Goal: Task Accomplishment & Management: Manage account settings

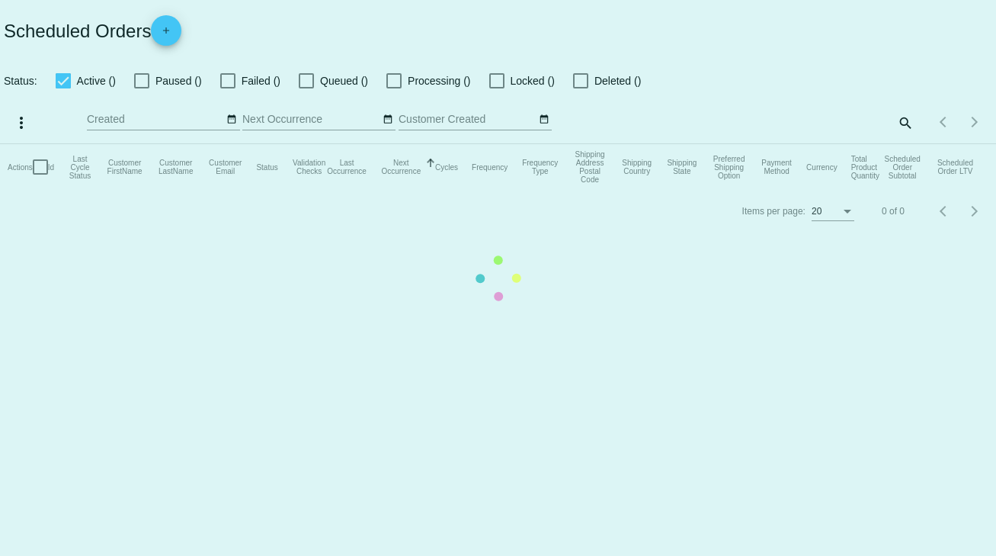
checkbox input "true"
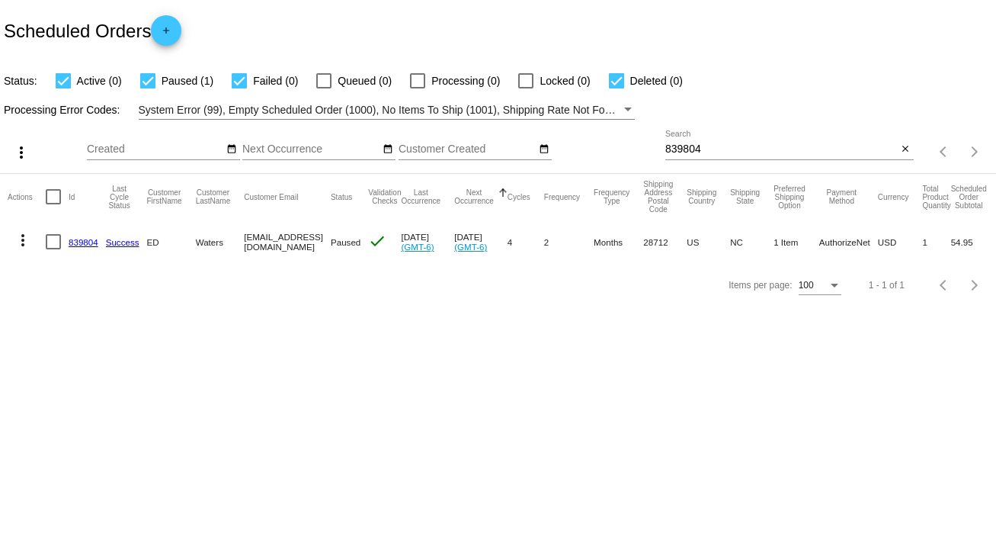
click at [707, 144] on input "839804" at bounding box center [781, 149] width 232 height 12
drag, startPoint x: 707, startPoint y: 144, endPoint x: 659, endPoint y: 150, distance: 48.4
click at [659, 150] on div "more_vert Sep Jan Feb Mar Apr 1" at bounding box center [498, 147] width 996 height 54
type input "932081"
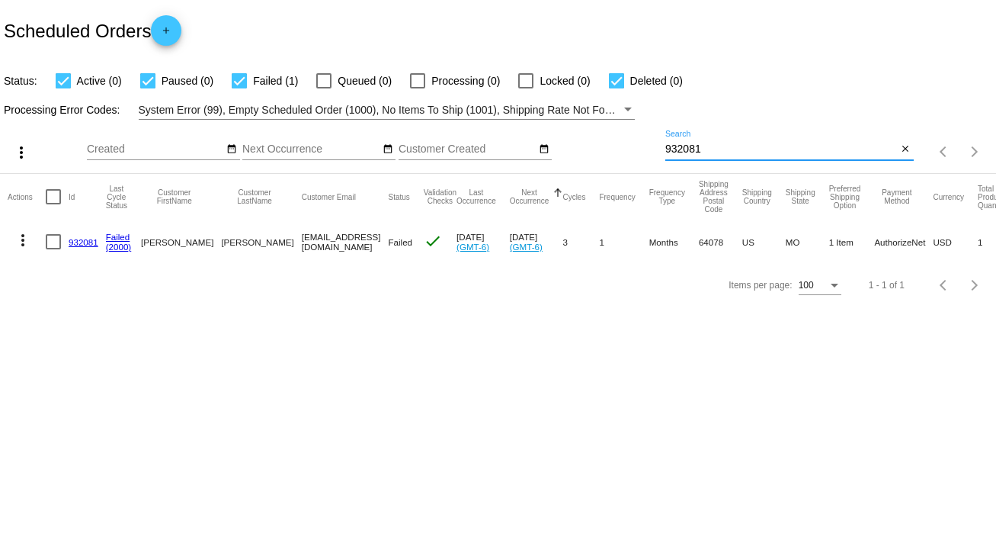
click at [82, 244] on link "932081" at bounding box center [84, 242] width 30 height 10
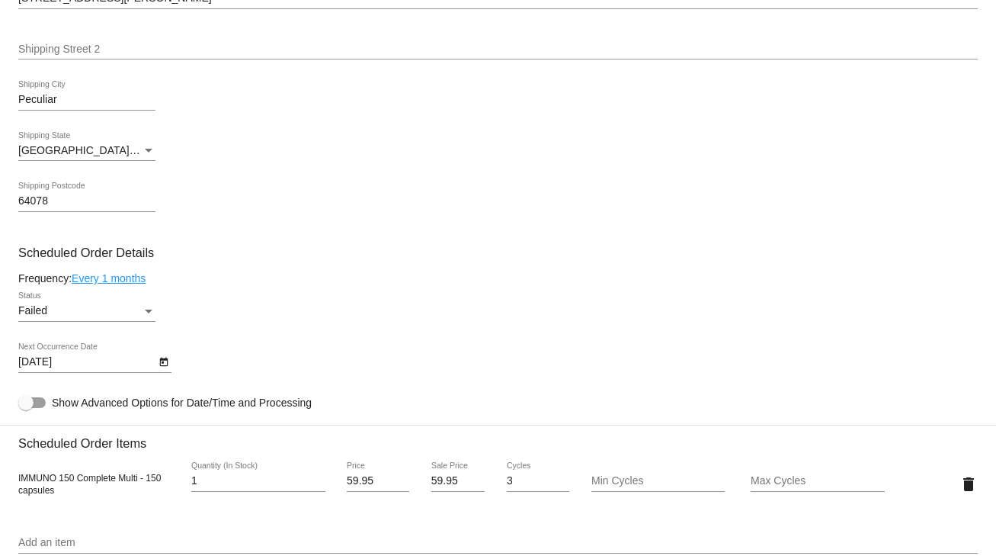
scroll to position [732, 0]
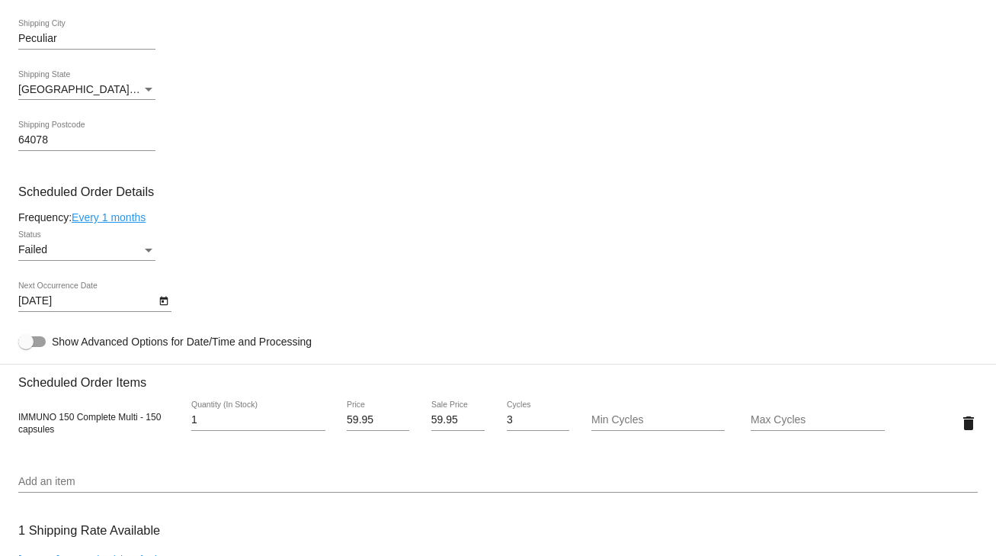
click at [143, 251] on div "Status" at bounding box center [149, 250] width 14 height 12
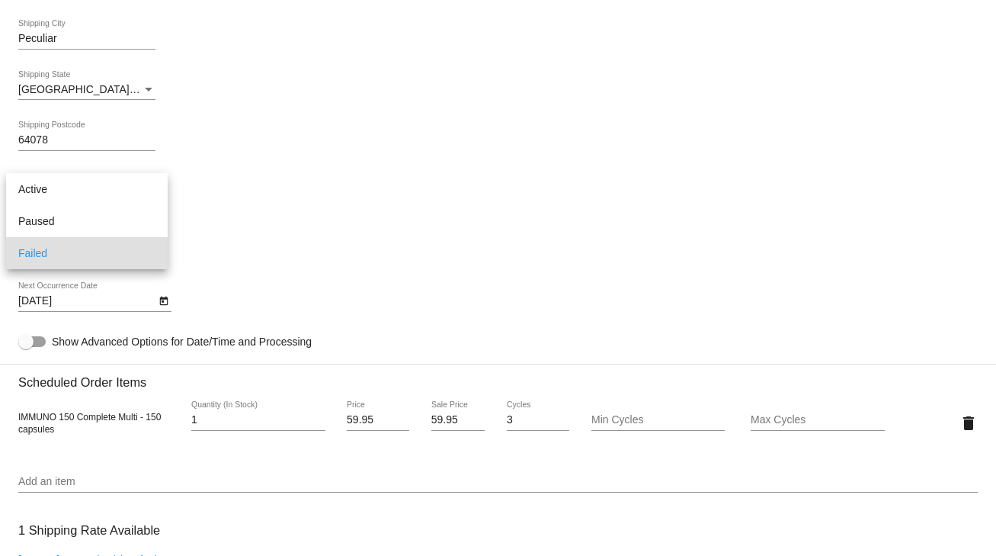
click at [780, 235] on div at bounding box center [498, 278] width 996 height 556
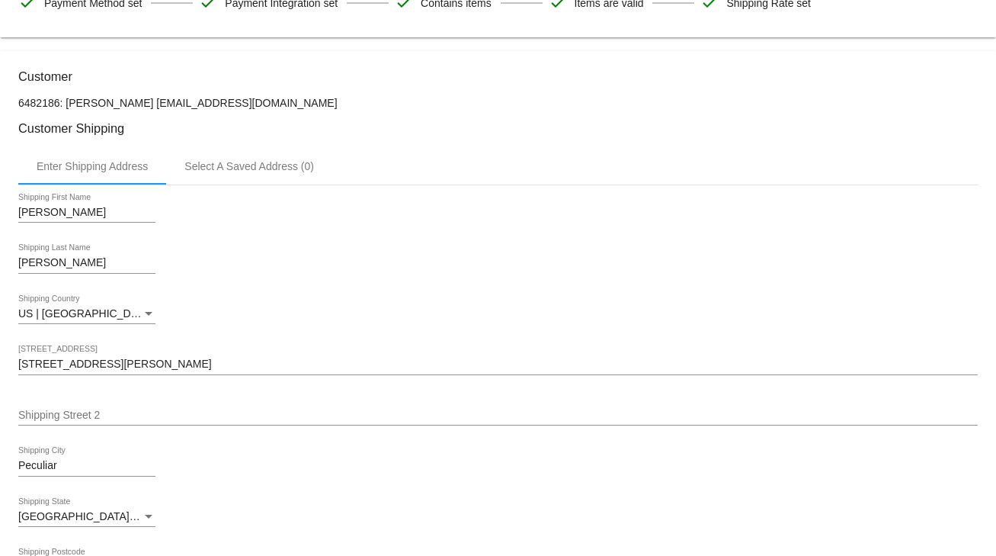
scroll to position [366, 0]
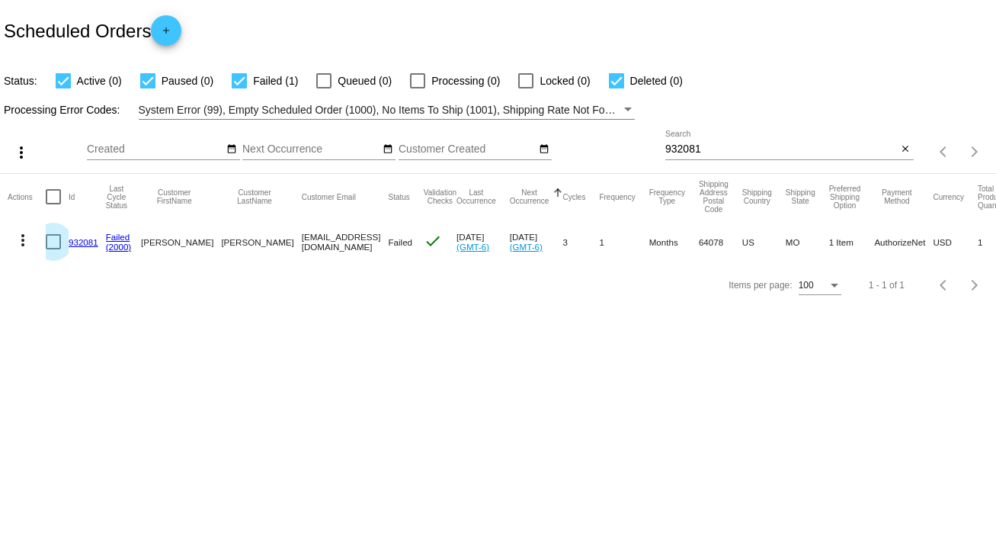
click at [55, 243] on div at bounding box center [53, 241] width 15 height 15
click at [53, 249] on input "checkbox" at bounding box center [53, 249] width 1 height 1
checkbox input "true"
click at [21, 241] on mat-icon "more_vert" at bounding box center [23, 240] width 18 height 18
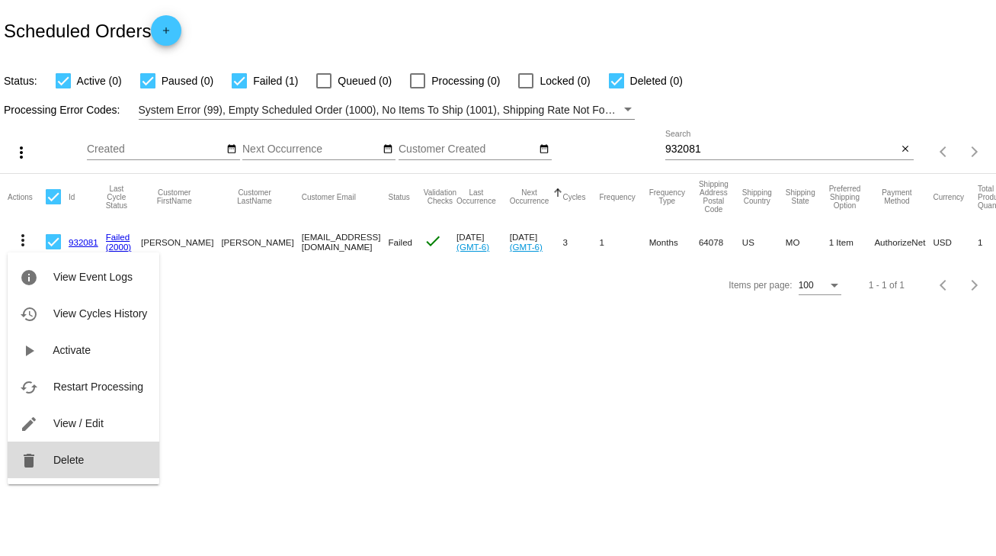
click at [76, 457] on span "Delete" at bounding box center [68, 459] width 30 height 12
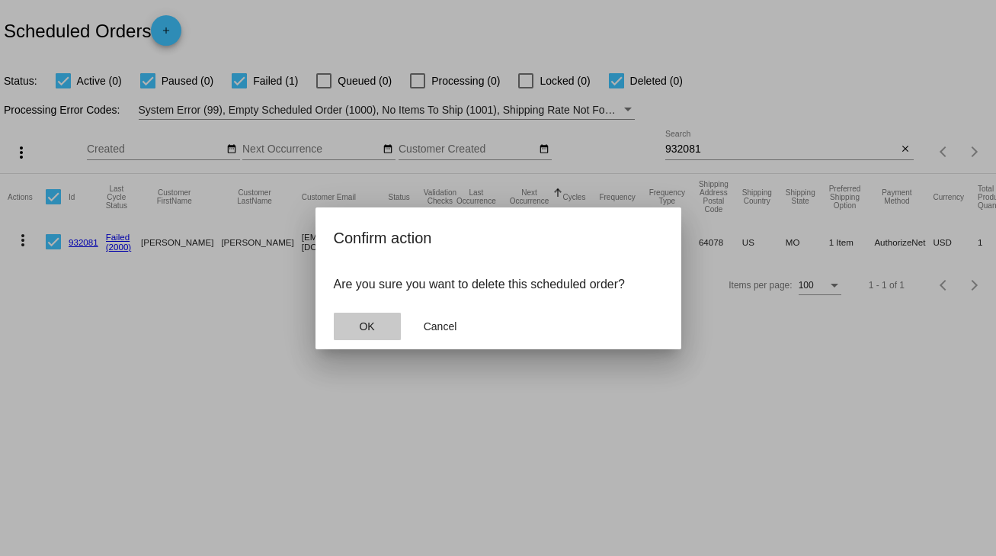
click at [375, 332] on button "OK" at bounding box center [367, 325] width 67 height 27
